Goal: Transaction & Acquisition: Download file/media

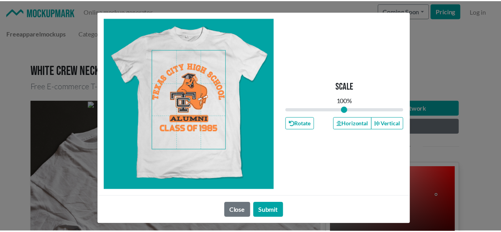
scroll to position [3, 0]
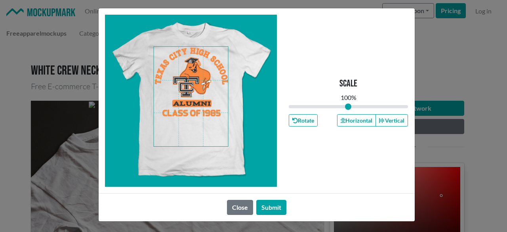
click at [176, 94] on span at bounding box center [191, 97] width 75 height 100
click at [183, 93] on span at bounding box center [191, 97] width 75 height 100
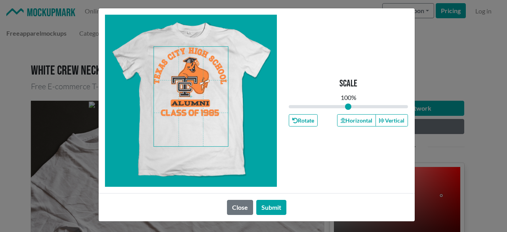
click at [186, 89] on span at bounding box center [191, 97] width 75 height 100
click at [339, 123] on button "Horizontal" at bounding box center [356, 120] width 39 height 12
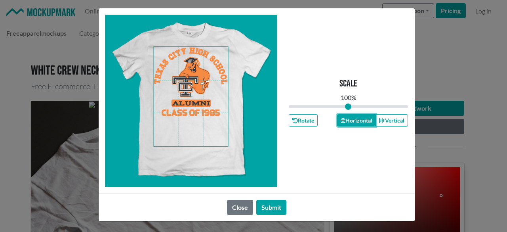
click at [339, 123] on button "Horizontal" at bounding box center [356, 120] width 39 height 12
click at [341, 122] on icon "button" at bounding box center [343, 120] width 5 height 5
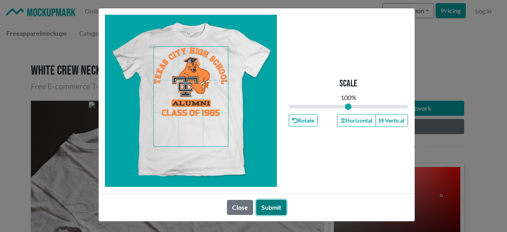
click at [265, 202] on button "Submit" at bounding box center [271, 207] width 30 height 15
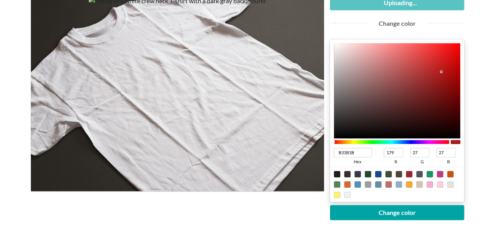
scroll to position [119, 0]
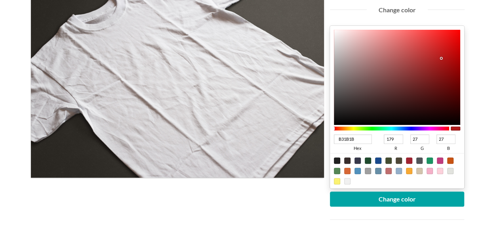
type input "251E1E"
type input "37"
type input "30"
type input "1F1D1D"
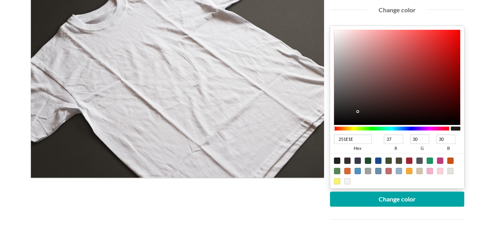
type input "31"
type input "29"
type input "080808"
type input "8"
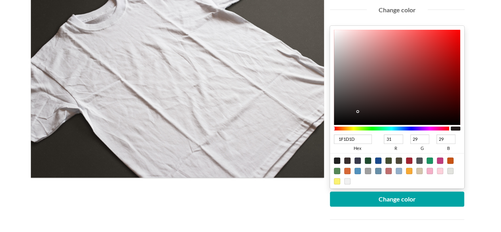
type input "8"
type input "000000"
type input "0"
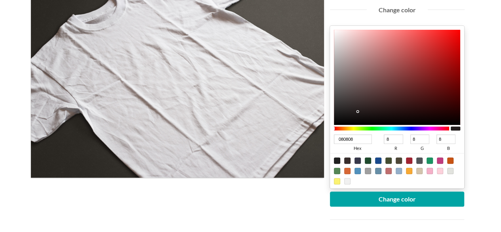
type input "0"
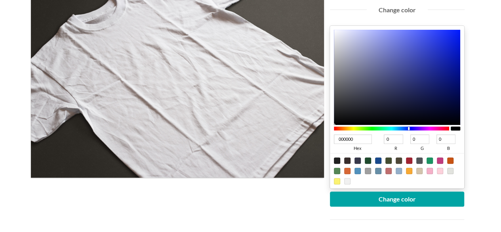
drag, startPoint x: 351, startPoint y: 111, endPoint x: 325, endPoint y: 127, distance: 30.8
click at [325, 127] on div "Uploading... Change color 000000 hex 0 r 0 g 0 b 100 a Change color Download Hi…" at bounding box center [397, 132] width 147 height 301
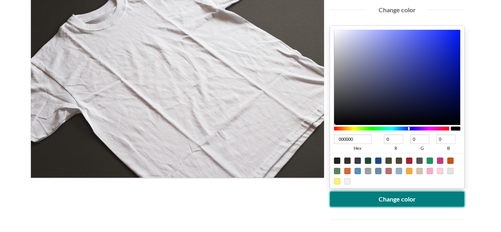
click at [350, 195] on button "Change color" at bounding box center [397, 198] width 135 height 15
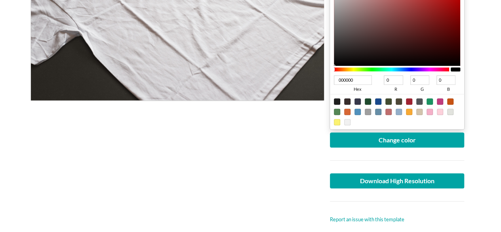
scroll to position [198, 0]
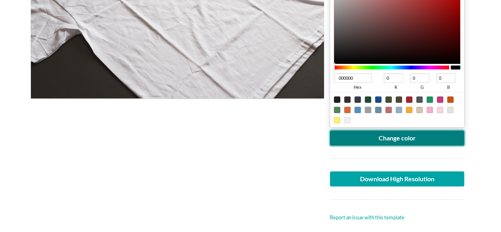
click at [387, 142] on button "Change color" at bounding box center [397, 137] width 135 height 15
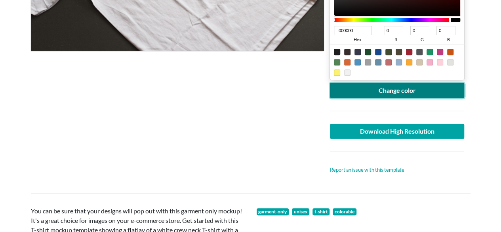
scroll to position [159, 0]
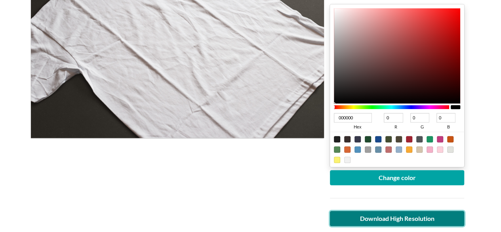
click at [364, 217] on link "Download High Resolution" at bounding box center [397, 218] width 135 height 15
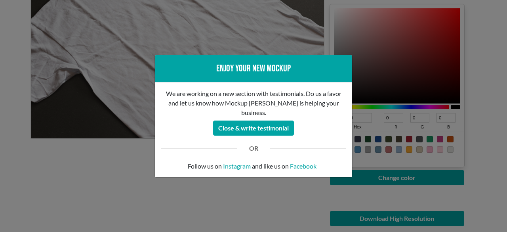
click at [44, 150] on div "Enjoy your new mockup We are working on a new section with testimonials. Do us …" at bounding box center [253, 116] width 507 height 232
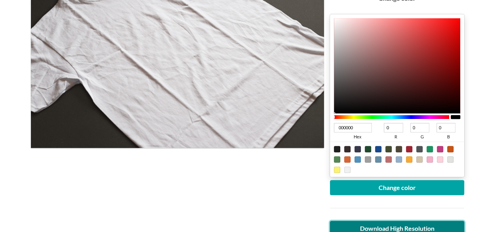
scroll to position [277, 0]
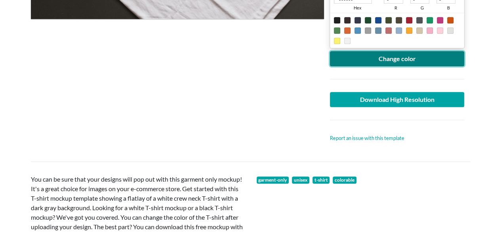
click at [373, 58] on button "Change color" at bounding box center [397, 58] width 135 height 15
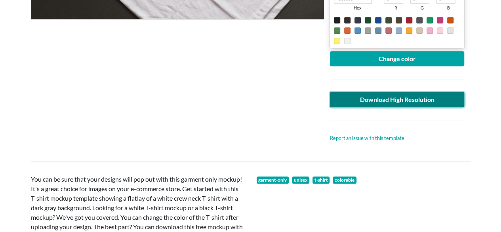
click at [370, 96] on link "Download High Resolution" at bounding box center [397, 99] width 135 height 15
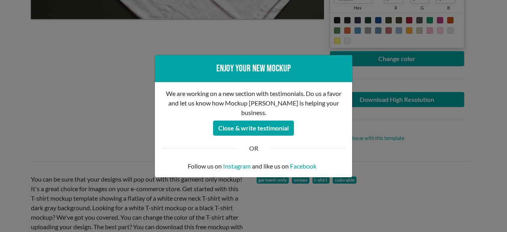
click at [29, 96] on div "Enjoy your new mockup We are working on a new section with testimonials. Do us …" at bounding box center [253, 116] width 507 height 232
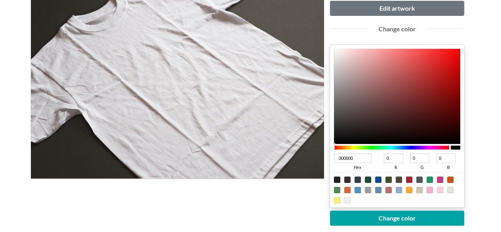
scroll to position [79, 0]
